Goal: Check status: Check status

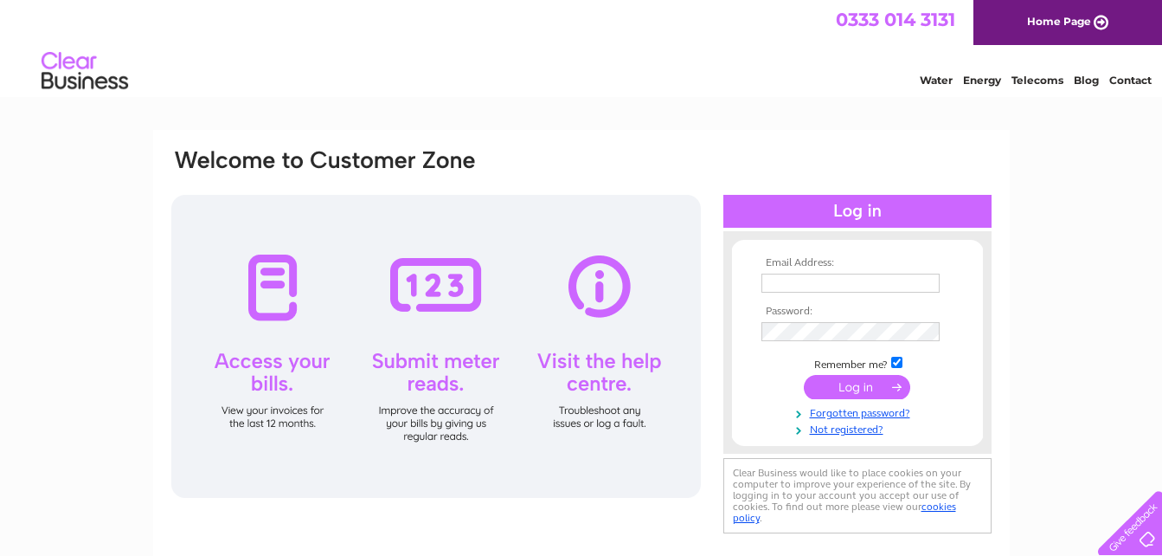
type input "[EMAIL_ADDRESS][DOMAIN_NAME]"
click at [870, 389] on input "submit" at bounding box center [857, 387] width 106 height 24
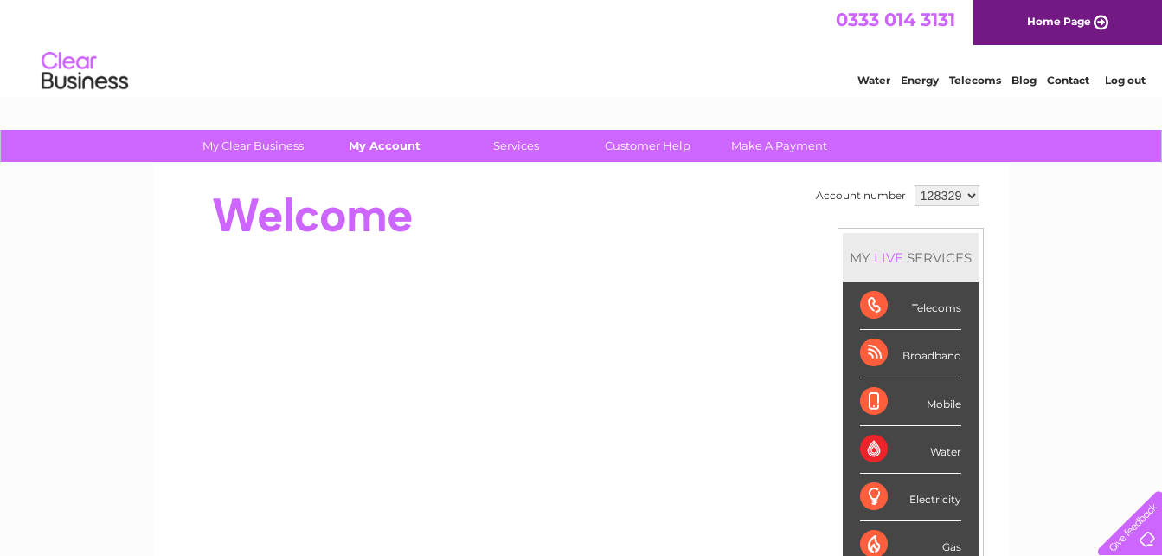
click at [404, 157] on link "My Account" at bounding box center [384, 146] width 143 height 32
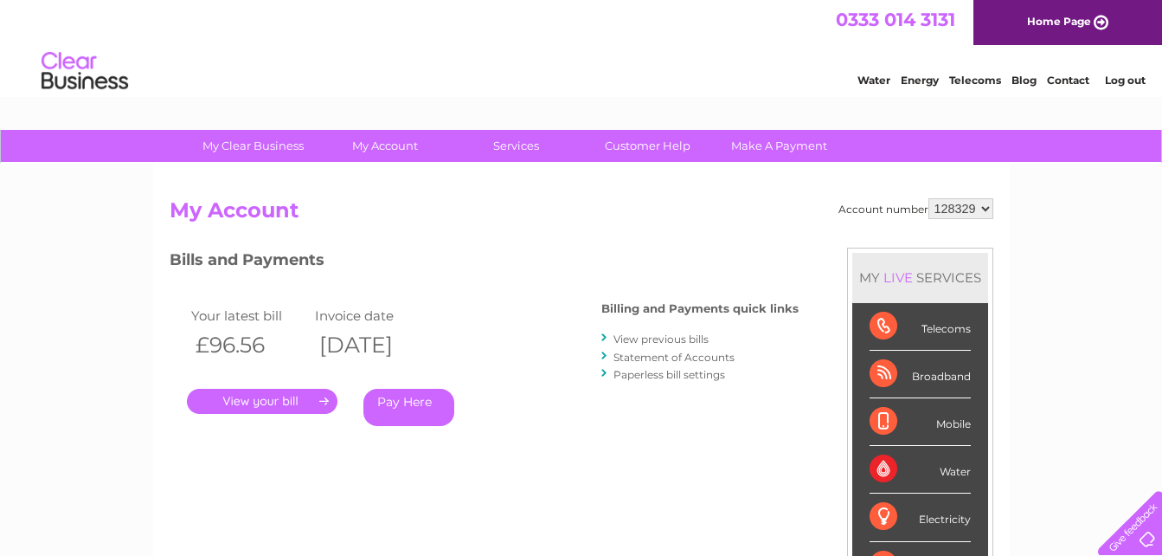
click at [288, 410] on link "." at bounding box center [262, 401] width 151 height 25
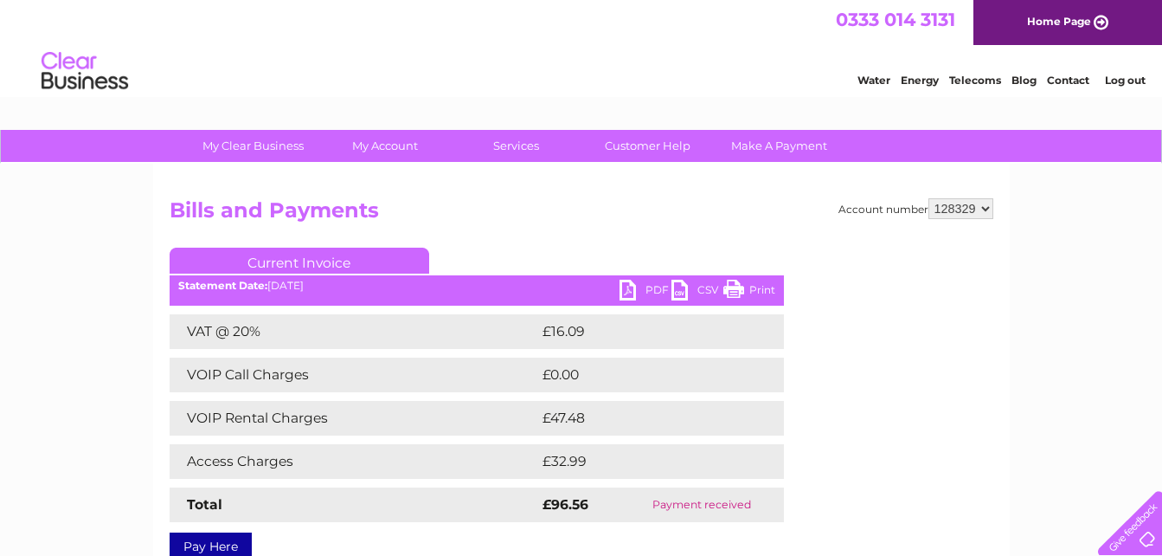
click at [652, 76] on div "Water Energy Telecoms Blog Contact Log out" at bounding box center [581, 73] width 1162 height 56
